Goal: Transaction & Acquisition: Purchase product/service

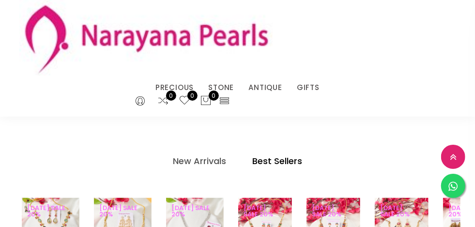
scroll to position [615, 0]
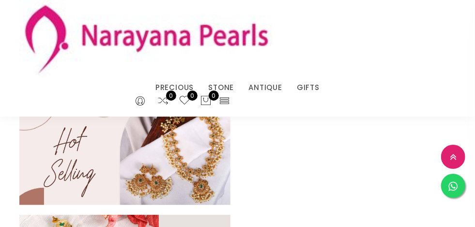
scroll to position [385, 0]
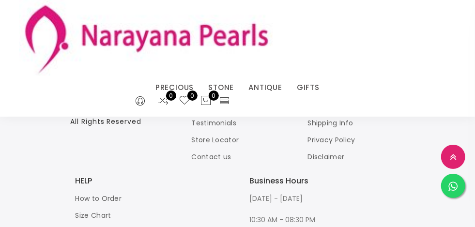
scroll to position [692, 0]
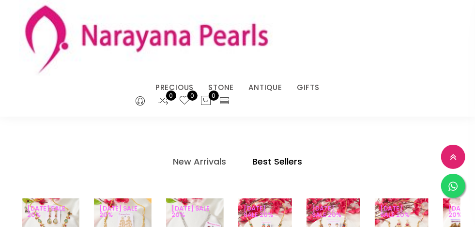
scroll to position [602, 0]
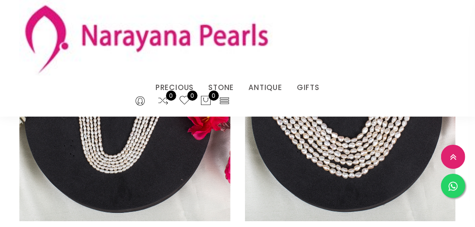
scroll to position [2521, 0]
